Goal: Information Seeking & Learning: Learn about a topic

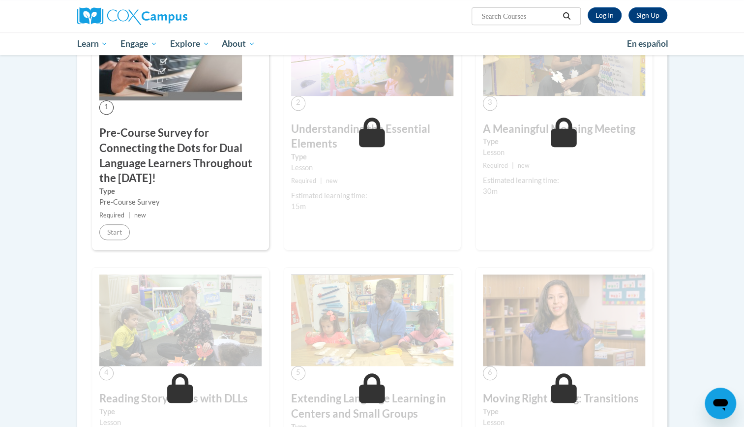
scroll to position [255, 0]
click at [136, 109] on div "1 Pre-Course Survey for Connecting the Dots for Dual Language Learners Througho…" at bounding box center [180, 123] width 177 height 253
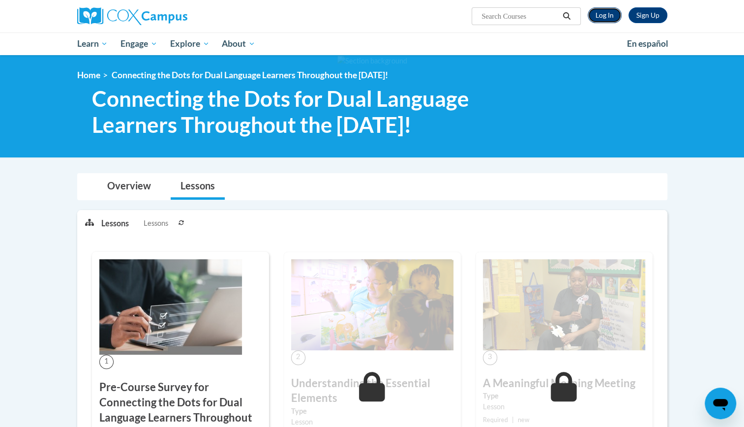
click at [608, 15] on link "Log In" at bounding box center [605, 15] width 34 height 16
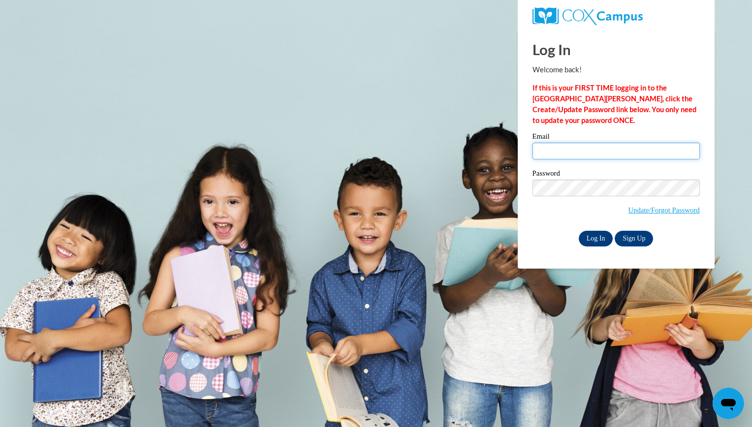
type input "ballas2k@gmail.com"
click at [592, 237] on input "Log In" at bounding box center [596, 239] width 34 height 16
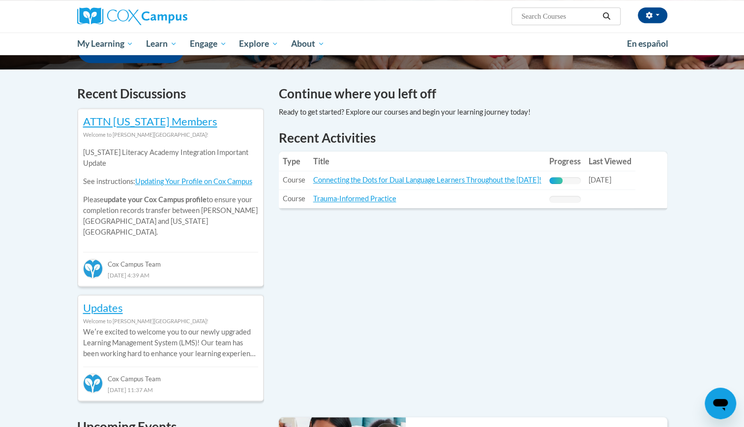
scroll to position [277, 0]
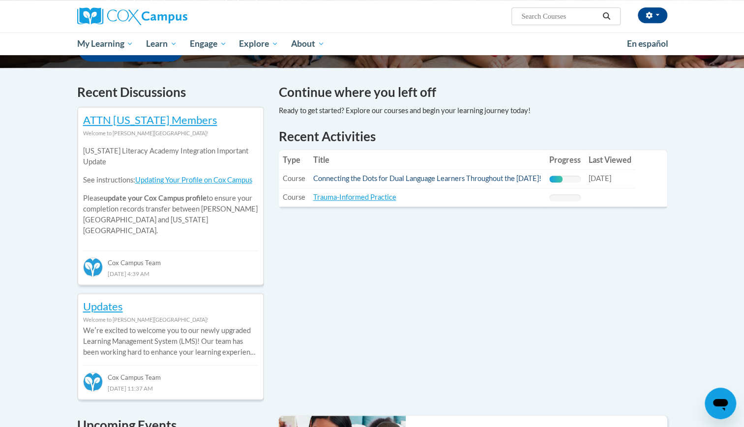
click at [391, 183] on td "Title: Connecting the Dots for Dual Language Learners Throughout the Preschool …" at bounding box center [427, 179] width 236 height 19
click at [393, 178] on link "Connecting the Dots for Dual Language Learners Throughout the [DATE]!" at bounding box center [427, 178] width 228 height 8
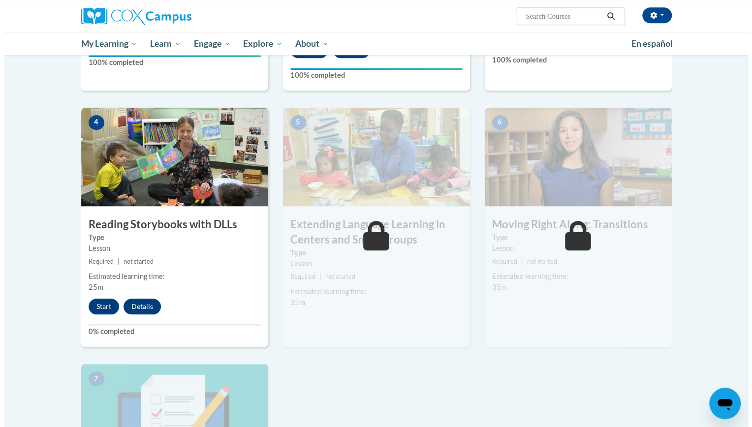
scroll to position [464, 0]
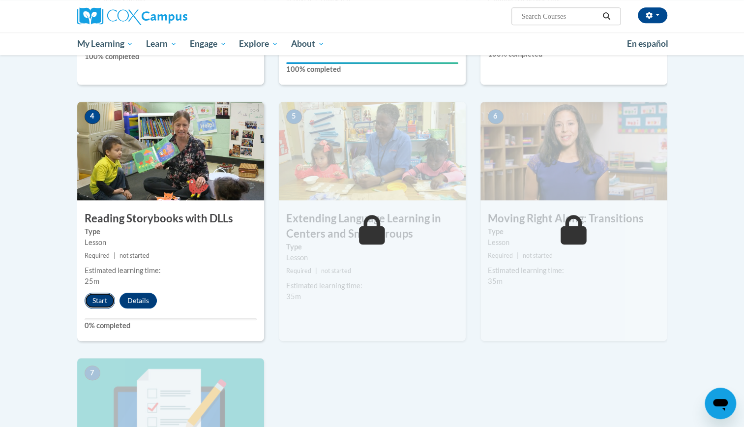
click at [95, 303] on button "Start" at bounding box center [100, 301] width 31 height 16
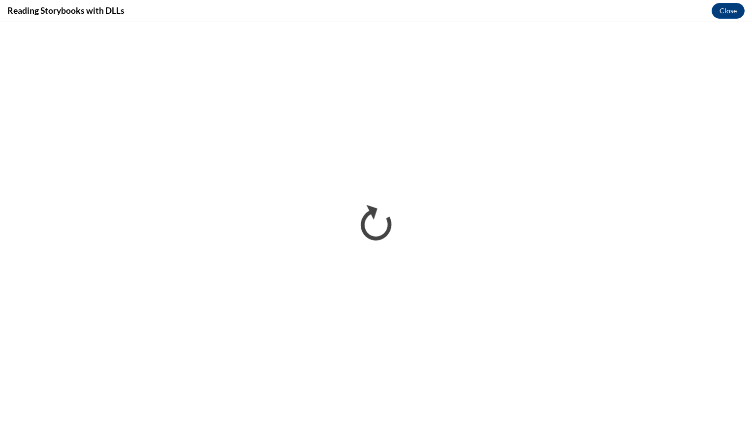
scroll to position [0, 0]
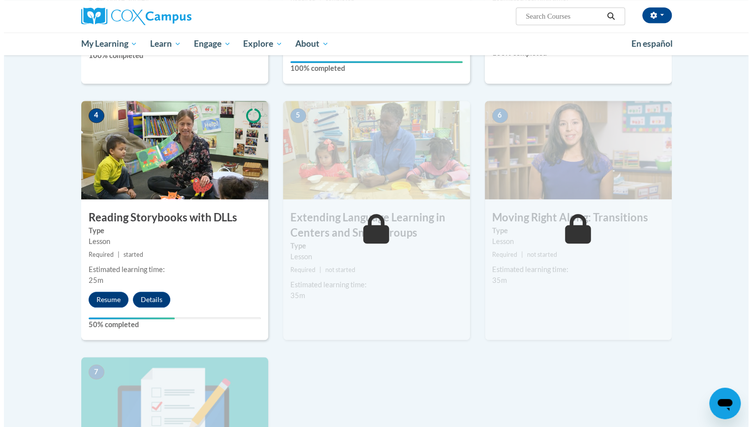
scroll to position [464, 0]
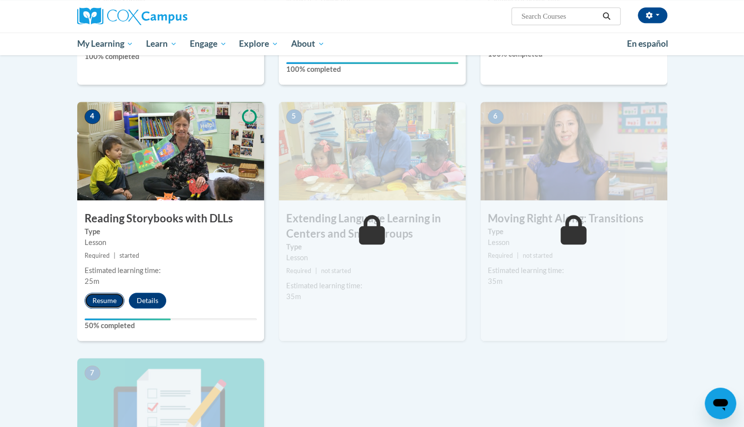
click at [102, 303] on button "Resume" at bounding box center [105, 301] width 40 height 16
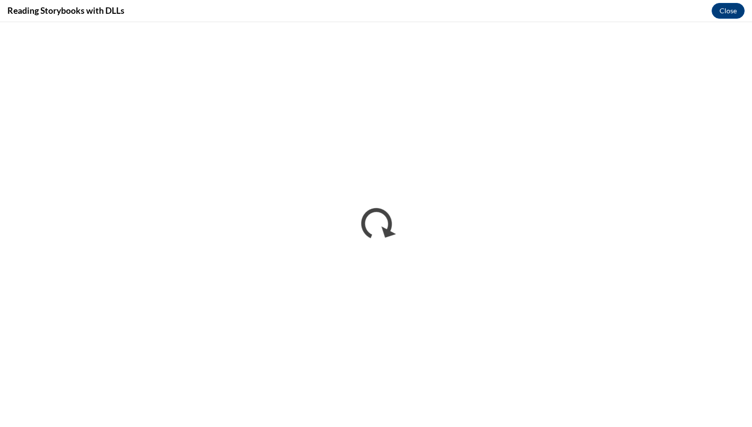
scroll to position [0, 0]
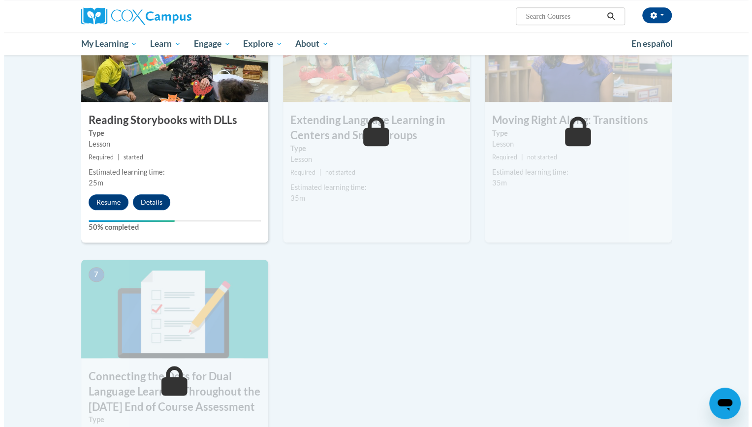
scroll to position [562, 0]
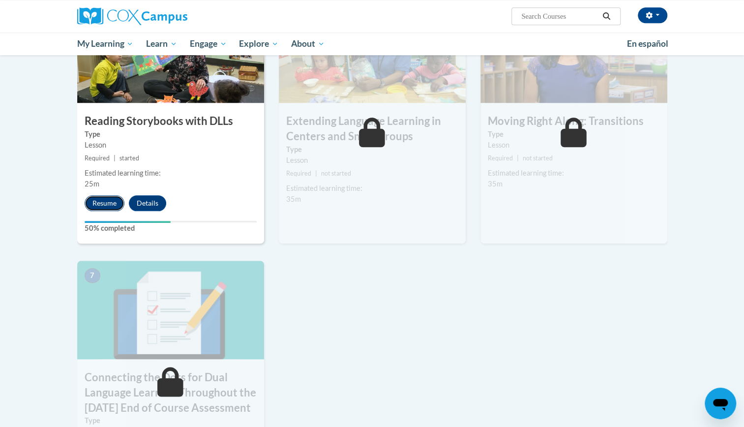
click at [98, 207] on button "Resume" at bounding box center [105, 203] width 40 height 16
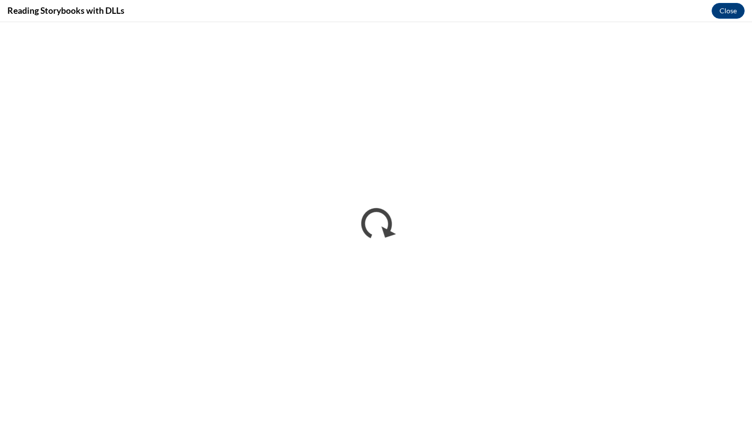
scroll to position [0, 0]
